Goal: Navigation & Orientation: Find specific page/section

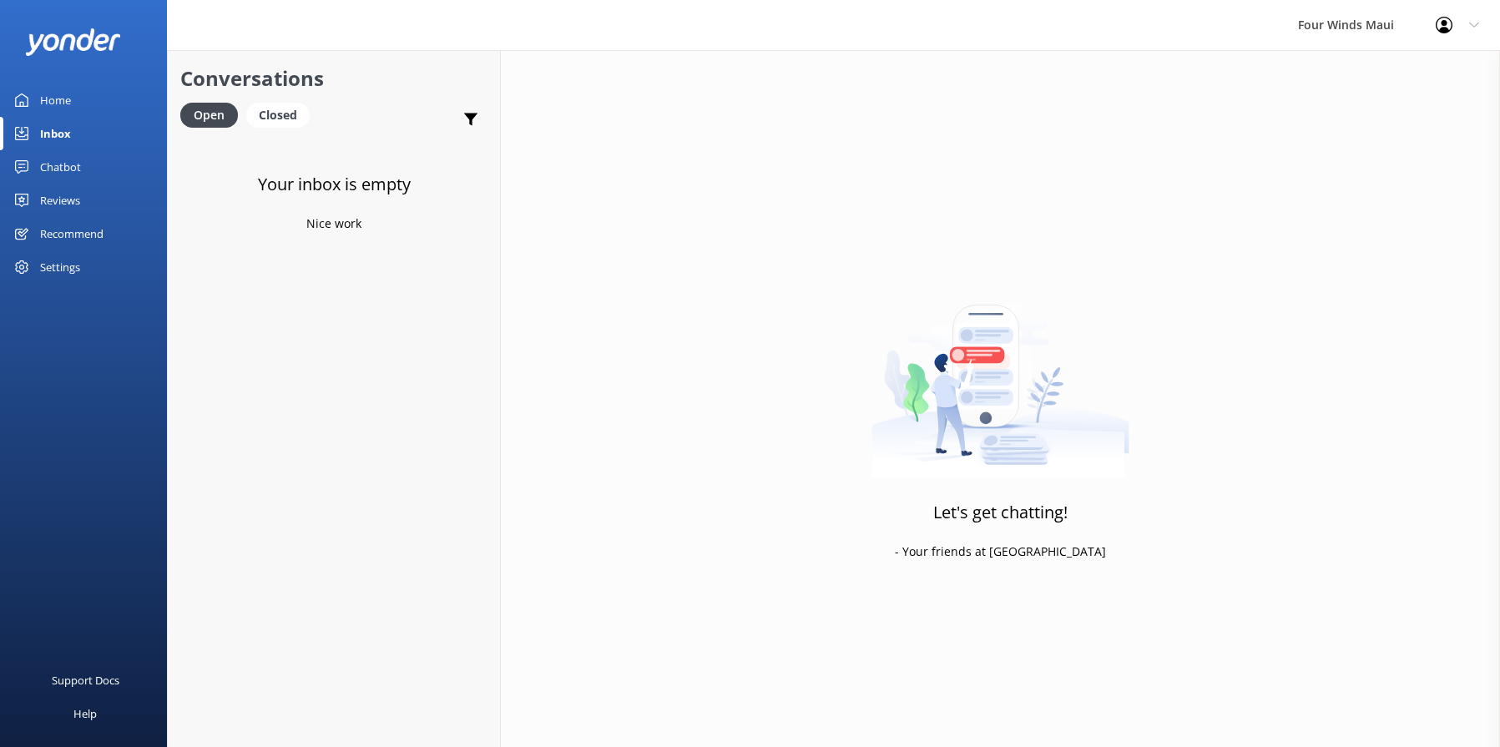
click at [43, 99] on div "Home" at bounding box center [55, 99] width 31 height 33
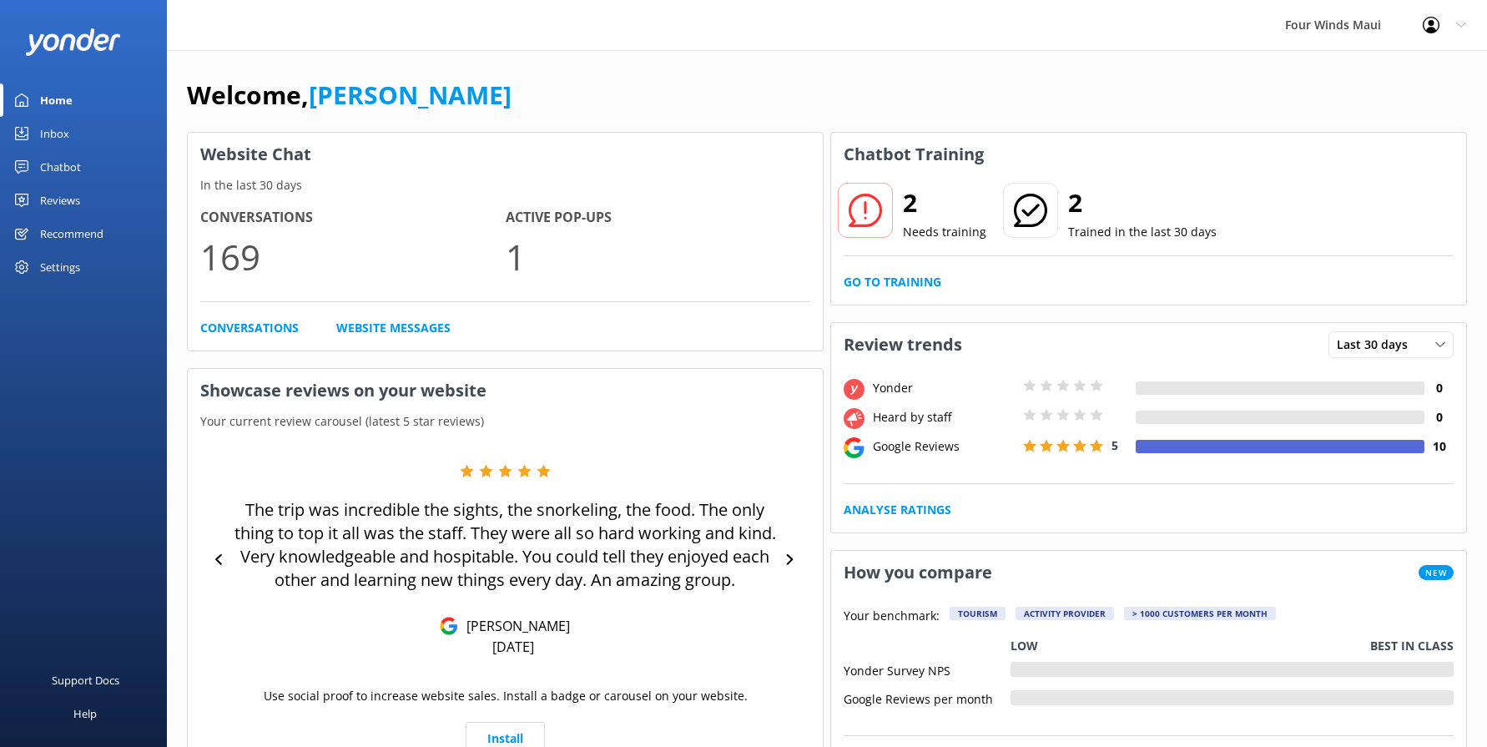
click at [54, 132] on div "Inbox" at bounding box center [54, 133] width 29 height 33
